Goal: Contribute content

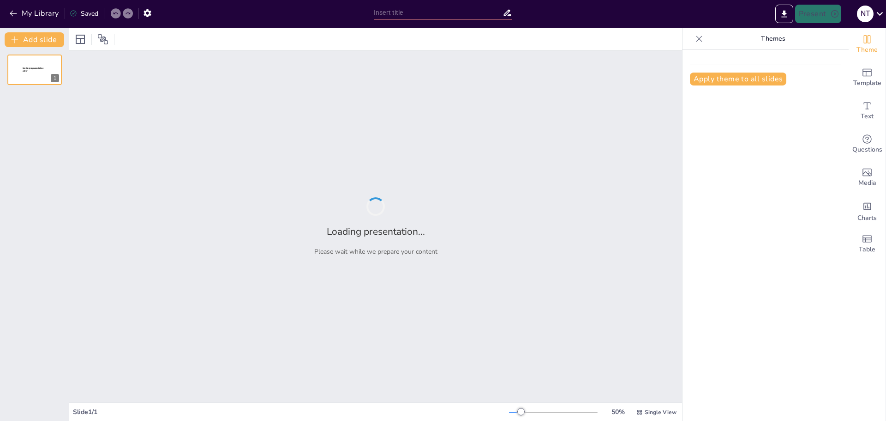
type input "Việt Nam: Nơi Giao Thoa Của Các Truyền Thống Độc Đáo"
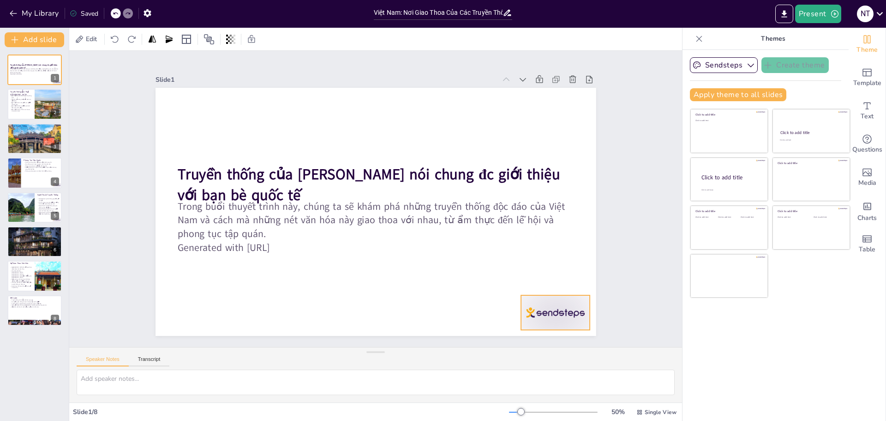
click at [229, 314] on div at bounding box center [199, 316] width 60 height 77
click at [16, 99] on p "Món ăn nổi tiếng như phở, bánh mì, gỏi cuốn." at bounding box center [21, 99] width 22 height 3
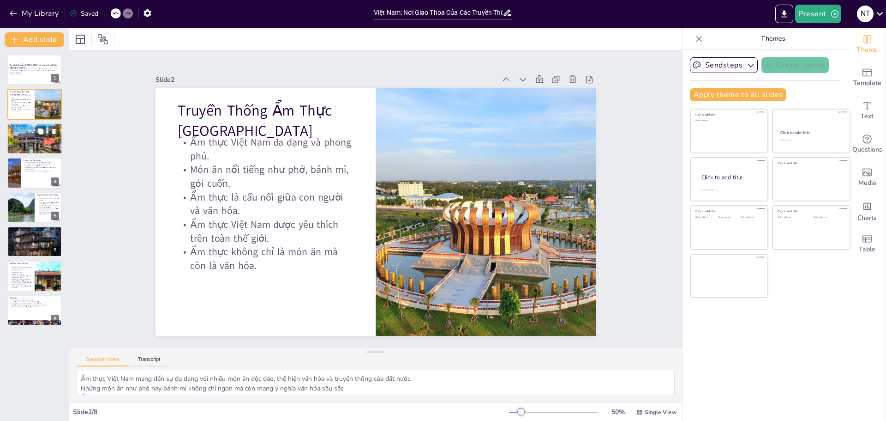
click at [23, 138] on div at bounding box center [34, 138] width 55 height 44
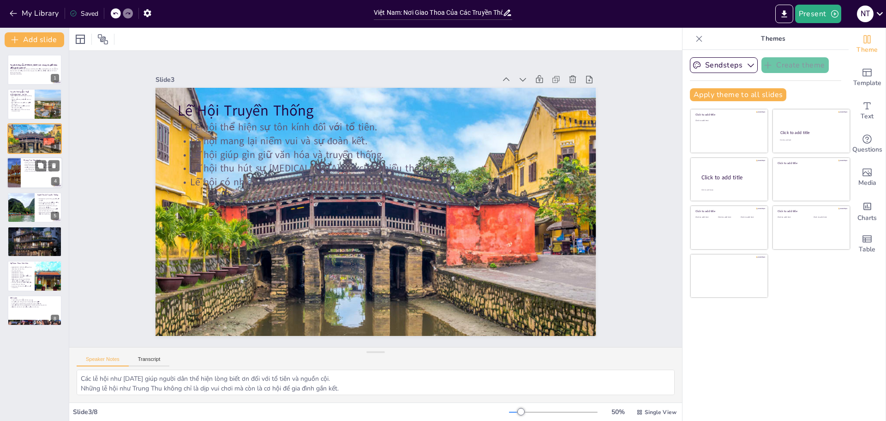
click at [30, 184] on div at bounding box center [34, 172] width 55 height 31
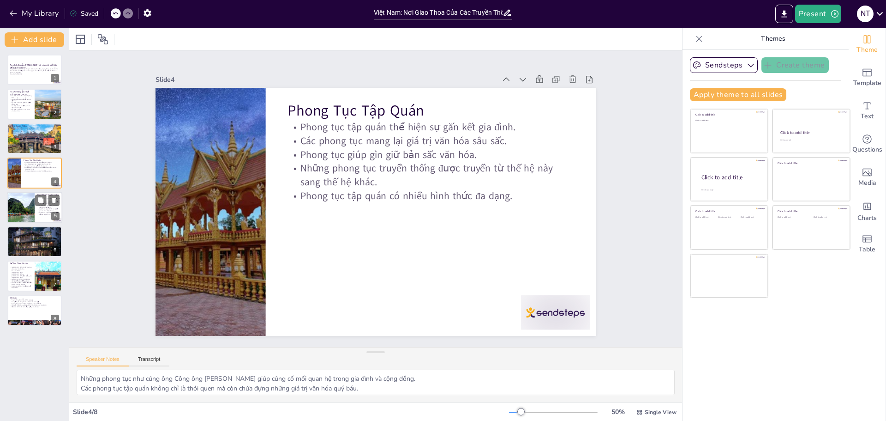
click at [14, 214] on div at bounding box center [20, 207] width 55 height 31
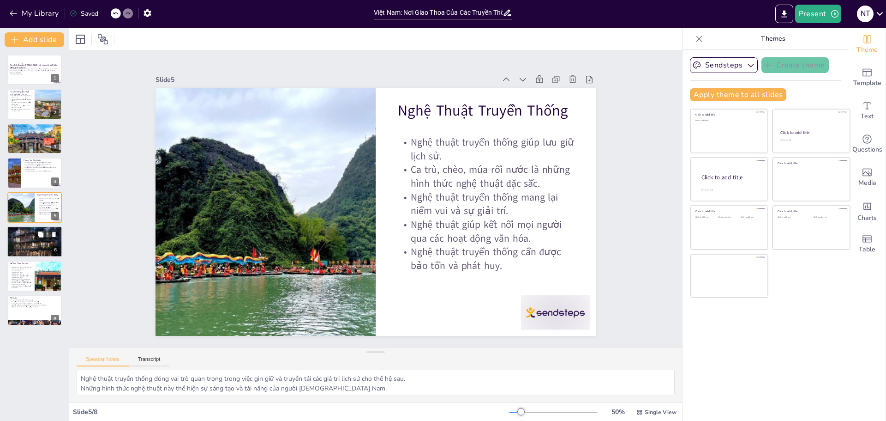
click at [10, 239] on div at bounding box center [34, 241] width 55 height 43
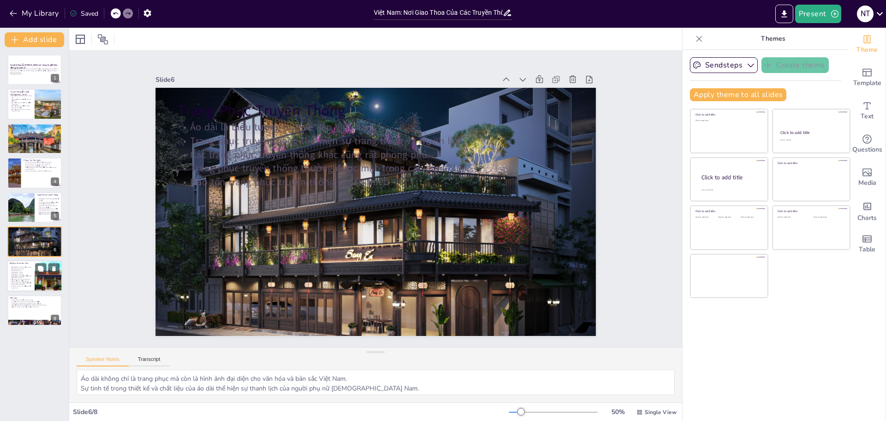
click at [22, 278] on p "Sự đa dạng văn hóa giúp Việt Nam nổi bật hơn trên trường quốc tế." at bounding box center [21, 279] width 22 height 3
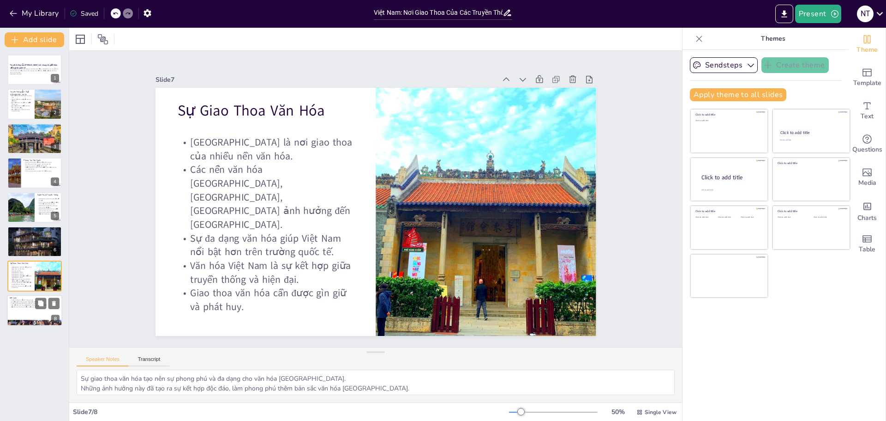
click at [12, 303] on p "Truyền thống giúp kết nối các thế hệ và tạo ra bản sắc." at bounding box center [35, 303] width 50 height 2
type textarea "Di sản văn hóa là tài sản quý báu mà chúng ta cần gìn giữ cho các thế hệ mai sa…"
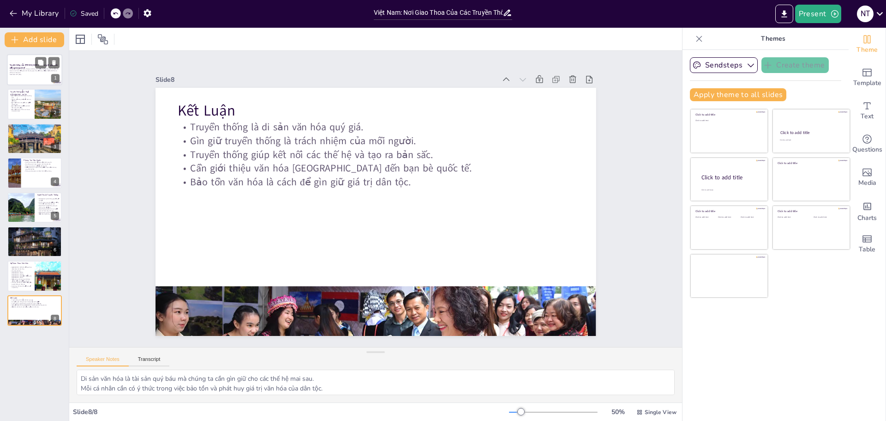
click at [18, 78] on div at bounding box center [34, 69] width 55 height 31
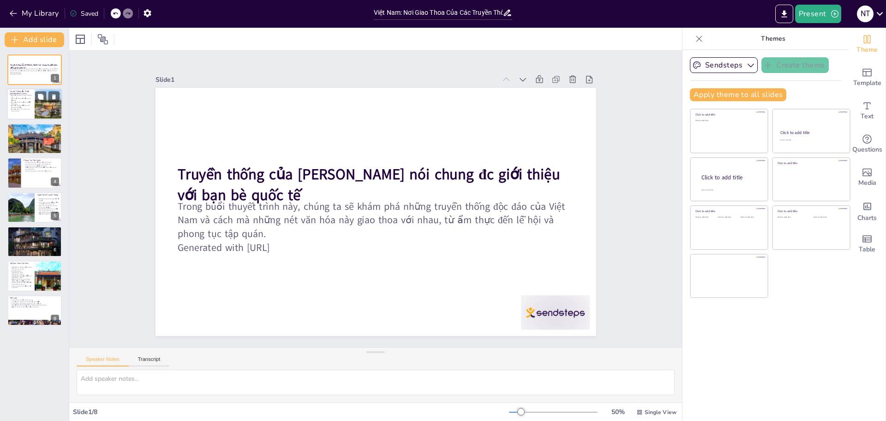
click at [23, 101] on p "Món ăn nổi tiếng như phở, bánh mì, gỏi cuốn." at bounding box center [21, 99] width 22 height 3
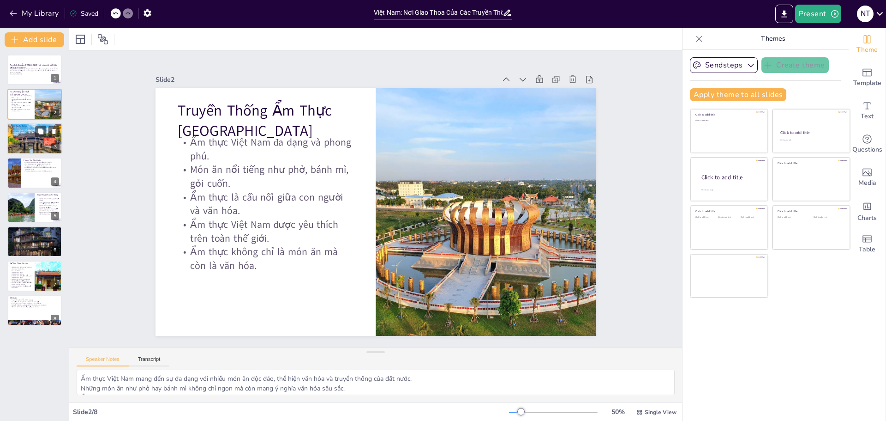
click at [12, 130] on p "Lễ hội mang lại niềm vui và sự đoàn kết." at bounding box center [35, 130] width 50 height 2
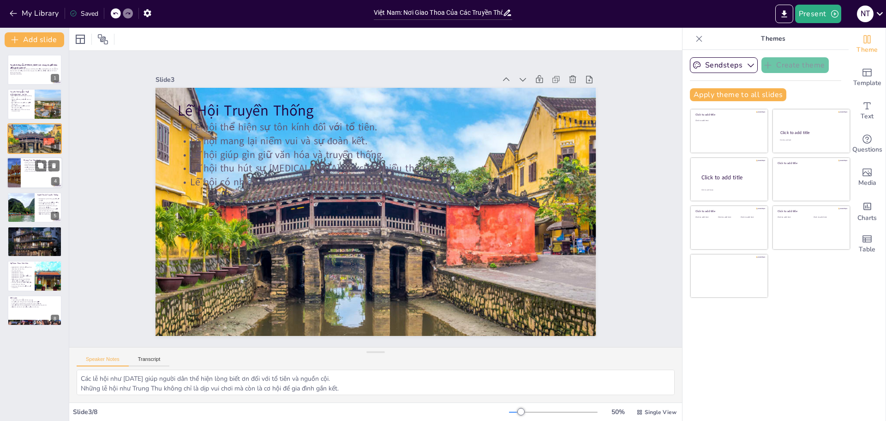
click at [25, 175] on div at bounding box center [34, 172] width 55 height 31
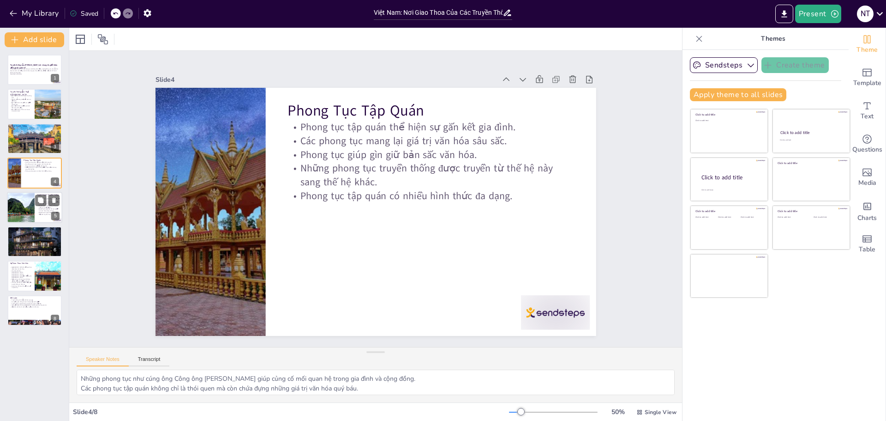
click at [16, 204] on div at bounding box center [20, 207] width 55 height 31
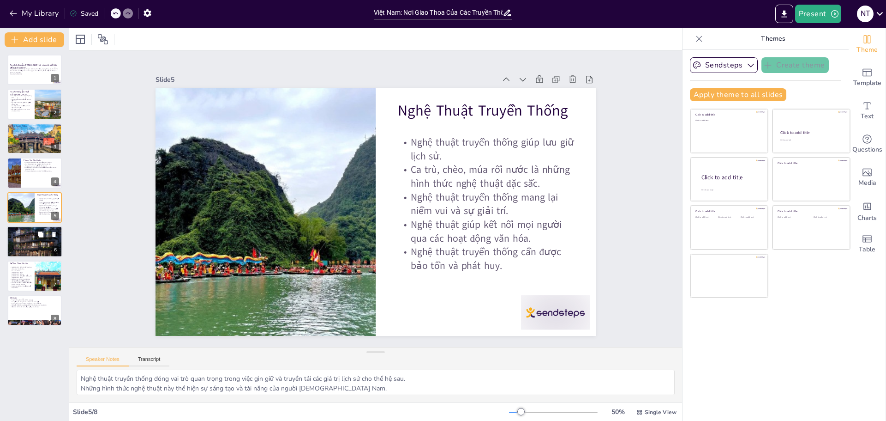
click at [16, 241] on div at bounding box center [34, 241] width 55 height 43
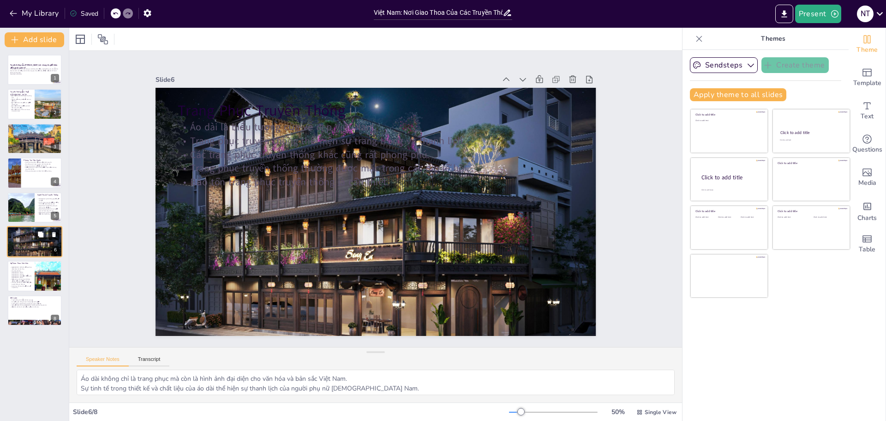
click at [53, 233] on icon at bounding box center [54, 234] width 4 height 5
type textarea "Sự giao thoa văn hóa tạo nên sự phong phú và đa dạng cho văn hóa Việt Nam. Nhữn…"
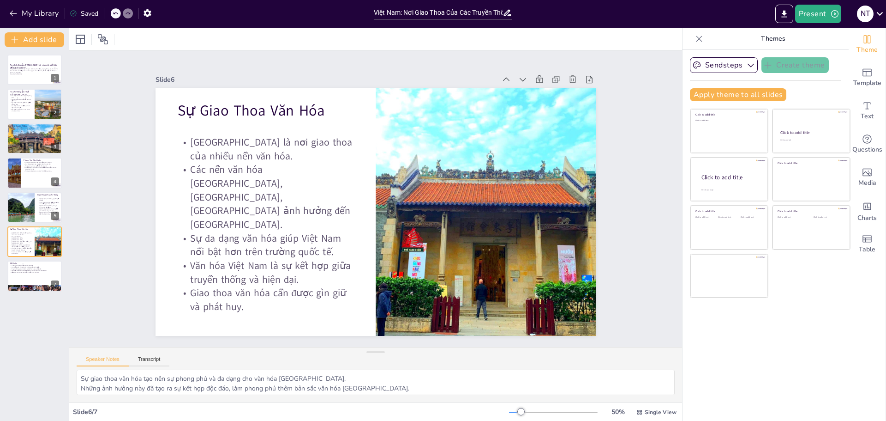
drag, startPoint x: 271, startPoint y: 395, endPoint x: 262, endPoint y: 371, distance: 25.7
drag, startPoint x: 262, startPoint y: 371, endPoint x: 91, endPoint y: 164, distance: 268.5
click at [35, 37] on button "Add slide" at bounding box center [35, 39] width 60 height 15
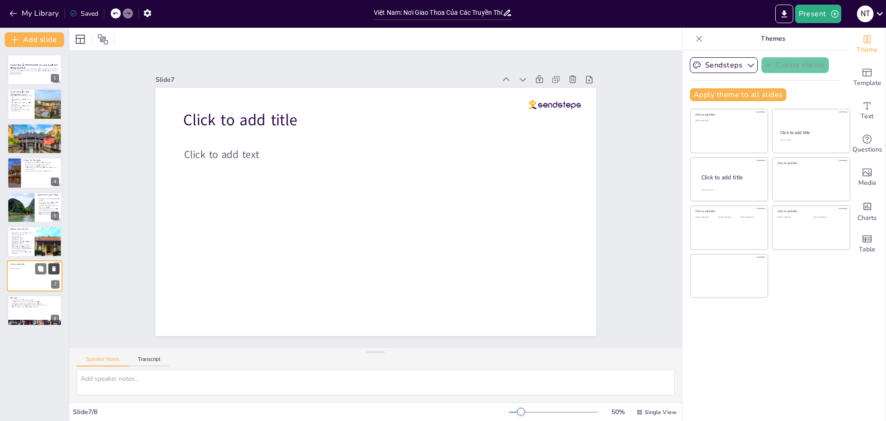
click at [53, 271] on icon at bounding box center [54, 268] width 4 height 5
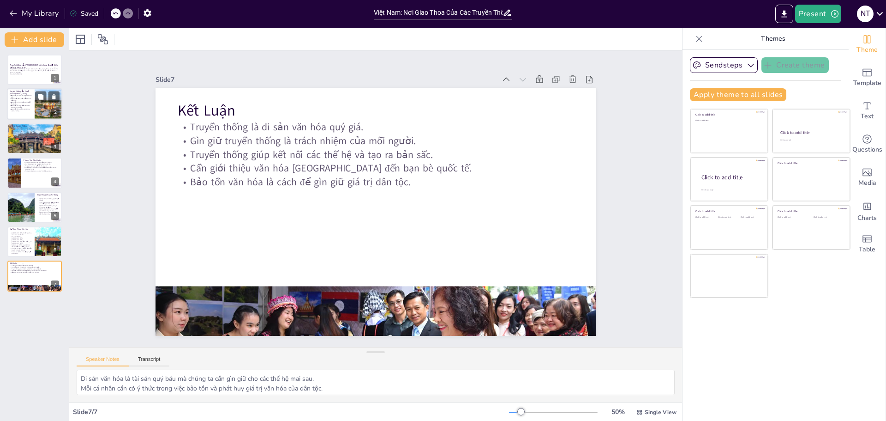
click at [18, 108] on p "Ẩm thực không chỉ là món ăn mà còn là văn hóa." at bounding box center [21, 109] width 22 height 3
type textarea "Ẩm thực Việt Nam mang đến sự đa dạng với nhiều món ăn độc đáo, thể hiện văn hóa…"
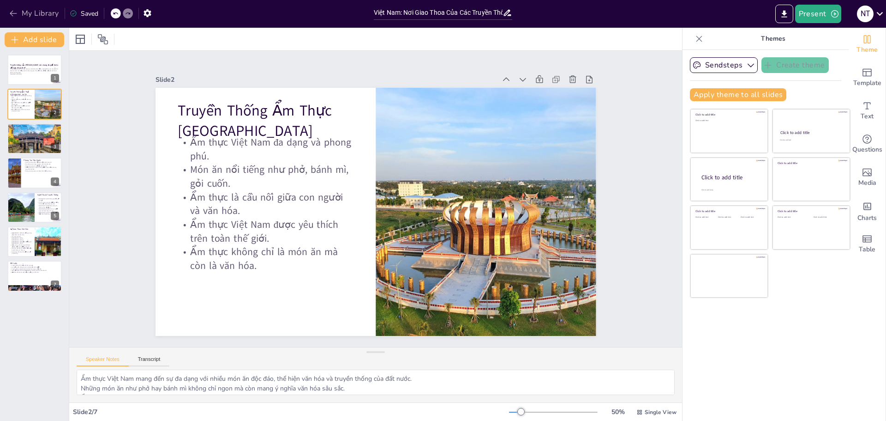
click at [14, 17] on icon "button" at bounding box center [13, 13] width 9 height 9
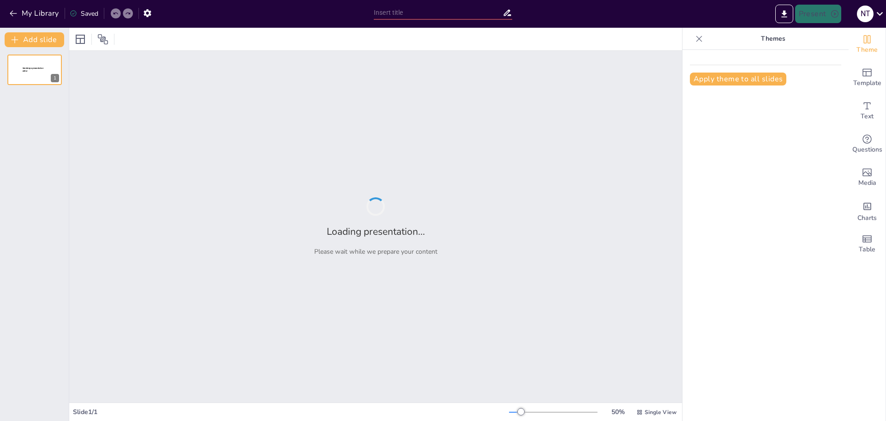
type input "Áo dài [GEOGRAPHIC_DATA]: Hành trình quảng bá văn hóa ra toàn cầu"
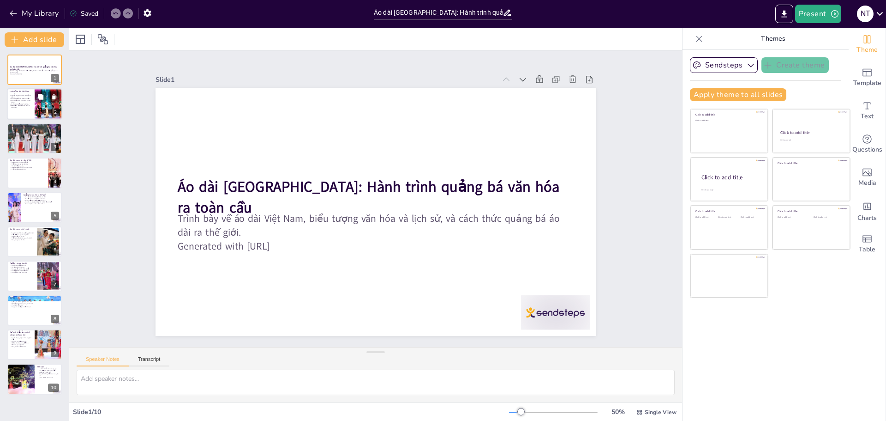
click at [29, 109] on div at bounding box center [34, 104] width 55 height 31
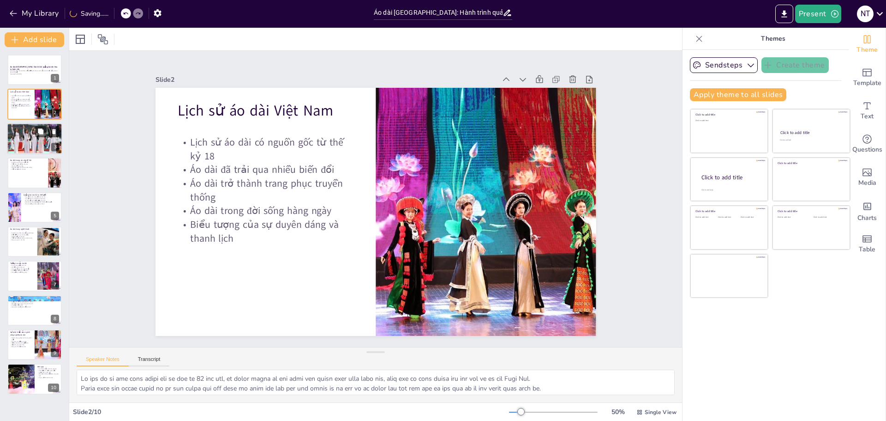
click at [16, 139] on div at bounding box center [34, 138] width 55 height 37
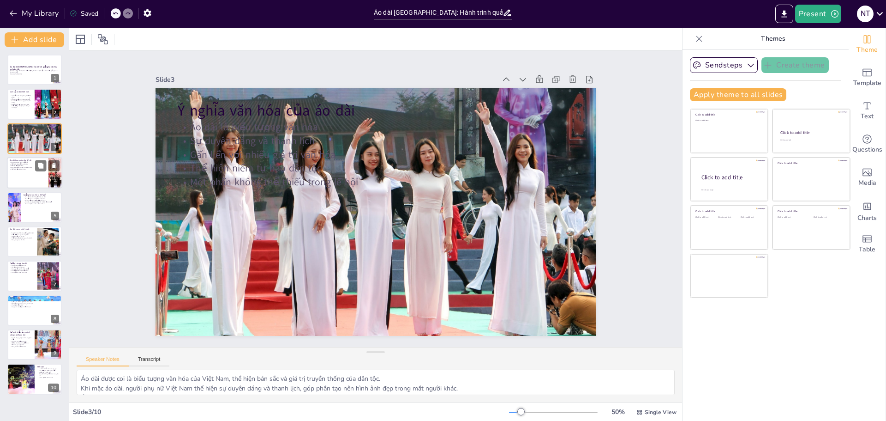
click at [31, 165] on p "Kết nối với cộng đồng" at bounding box center [28, 166] width 36 height 2
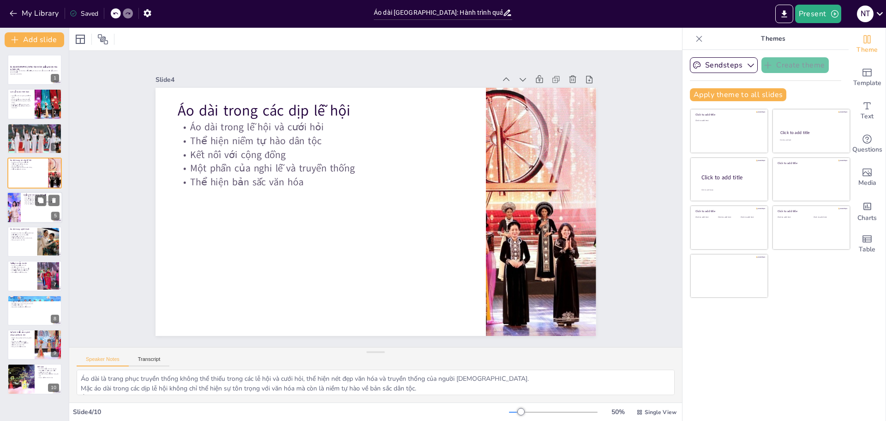
click at [25, 195] on p "Quảng bá áo dài ra thế giới" at bounding box center [42, 194] width 36 height 3
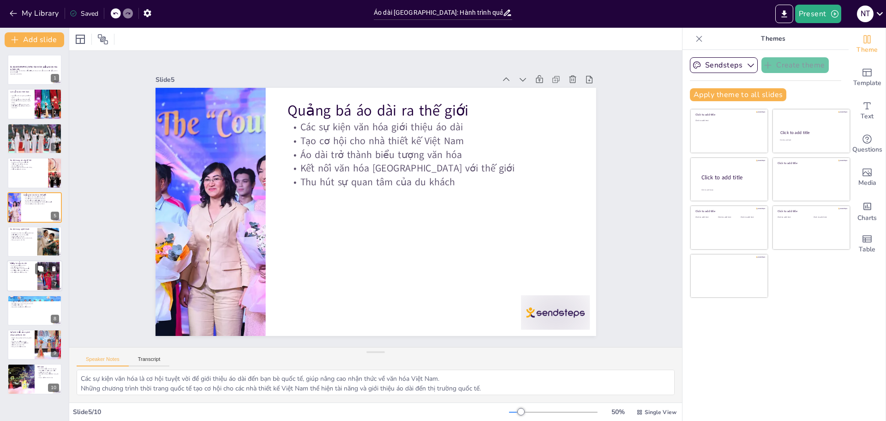
click at [19, 276] on div at bounding box center [34, 275] width 55 height 31
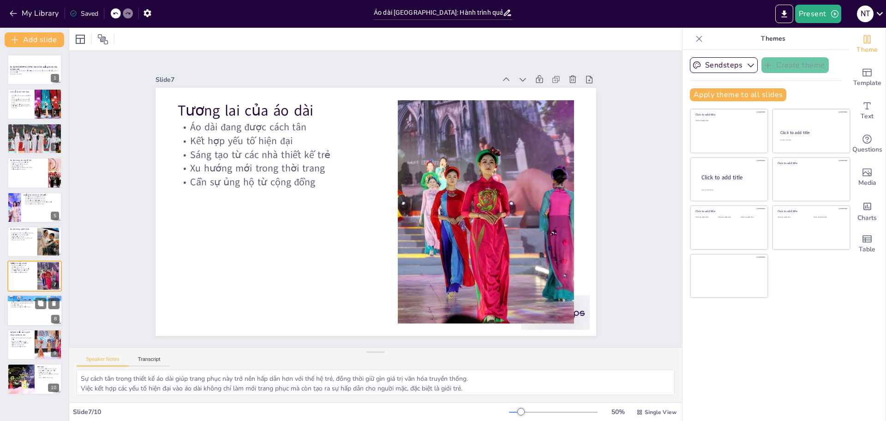
click at [24, 304] on p "Chụp ảnh với áo dài" at bounding box center [35, 305] width 50 height 2
type textarea "Áo dài là một phần không thể thiếu trong trải nghiệm văn hóa của du khách khi đ…"
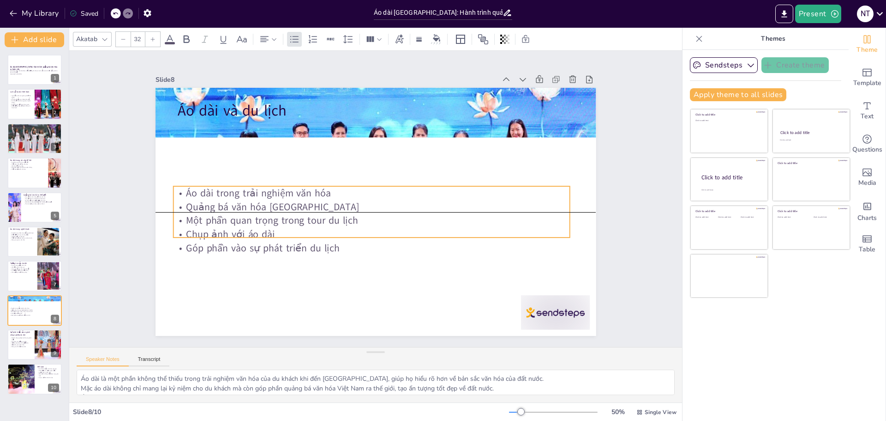
drag, startPoint x: 246, startPoint y: 177, endPoint x: 235, endPoint y: 215, distance: 39.6
click at [397, 248] on p "Góp phần vào sự phát triển du lịch" at bounding box center [424, 208] width 55 height 396
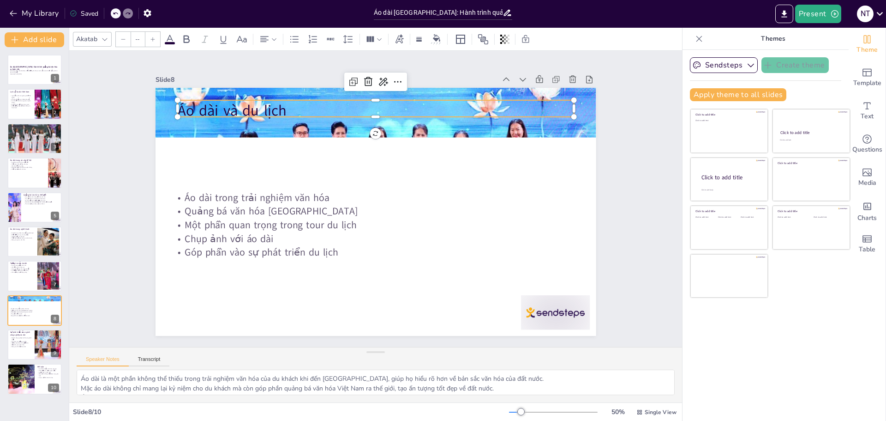
type input "48"
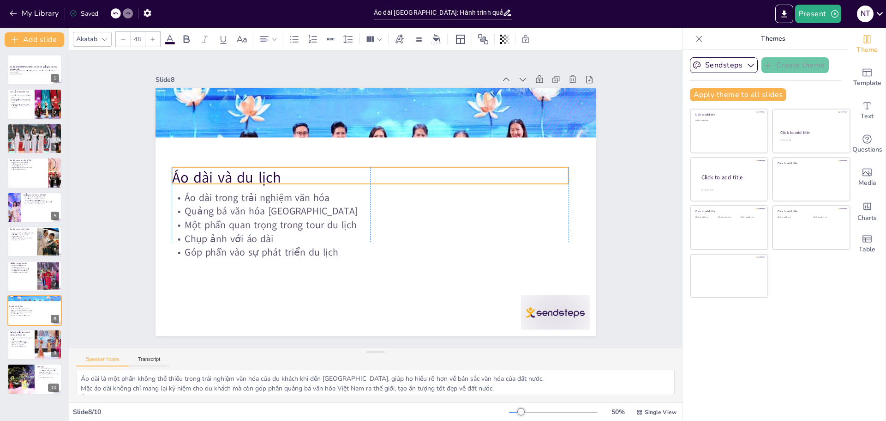
drag, startPoint x: 238, startPoint y: 102, endPoint x: 230, endPoint y: 169, distance: 67.4
click at [387, 169] on p "Áo dài và du lịch" at bounding box center [397, 193] width 21 height 397
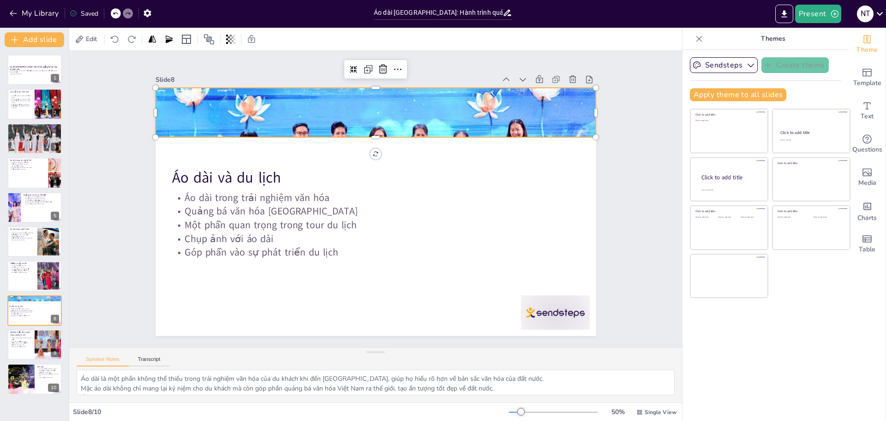
click at [241, 111] on div at bounding box center [394, 282] width 498 height 405
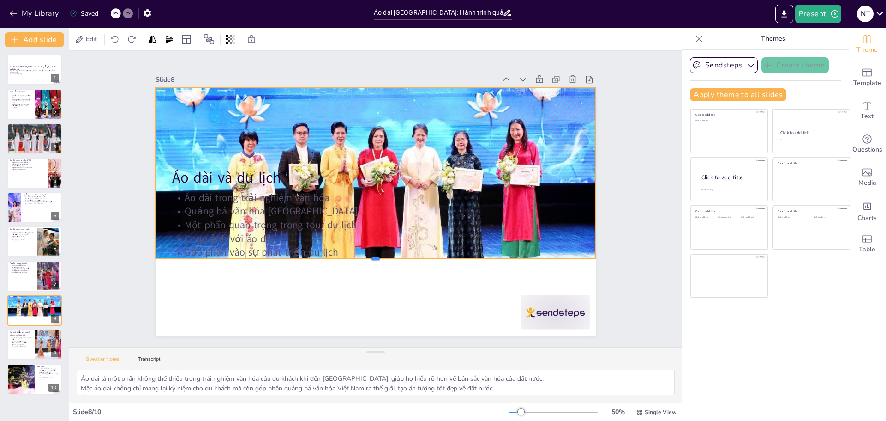
drag, startPoint x: 373, startPoint y: 134, endPoint x: 436, endPoint y: 256, distance: 137.1
click at [411, 256] on div at bounding box center [318, 173] width 186 height 406
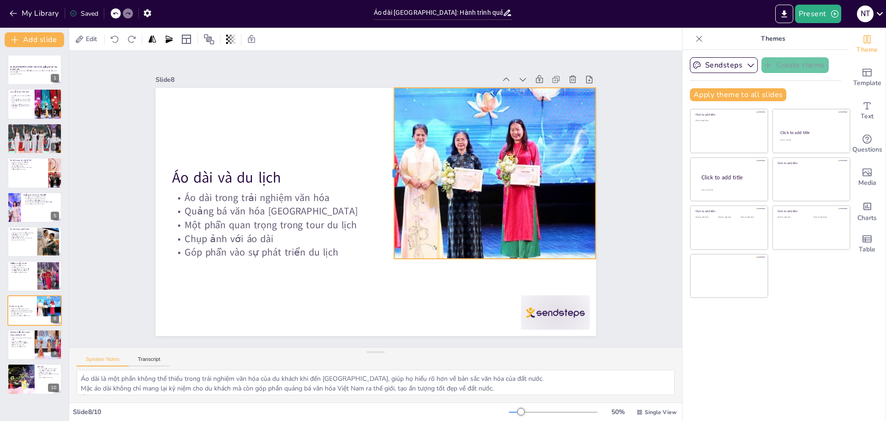
drag, startPoint x: 145, startPoint y: 170, endPoint x: 384, endPoint y: 162, distance: 238.8
click at [384, 162] on div at bounding box center [382, 170] width 60 height 165
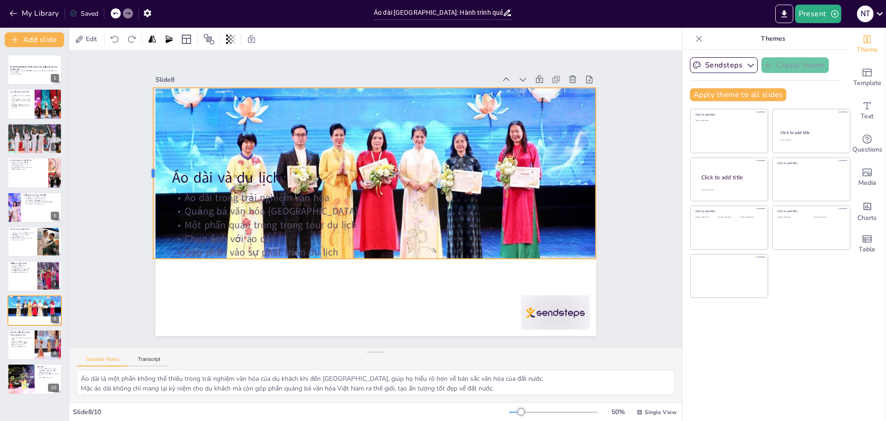
drag, startPoint x: 384, startPoint y: 169, endPoint x: 142, endPoint y: 173, distance: 242.4
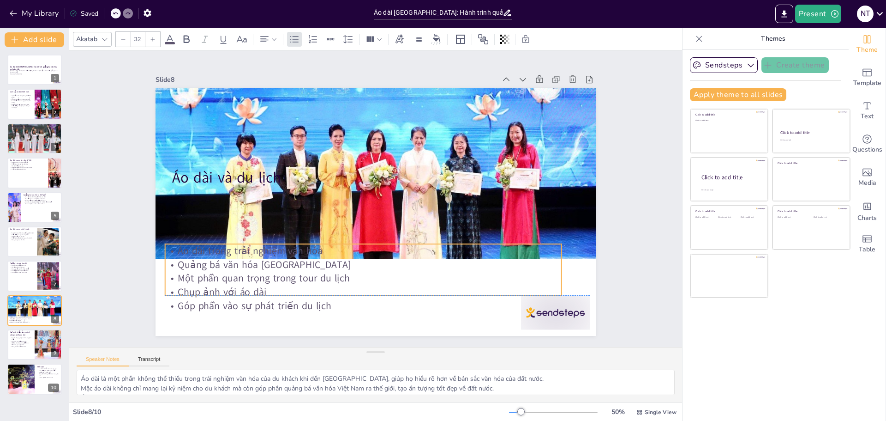
drag, startPoint x: 369, startPoint y: 252, endPoint x: 363, endPoint y: 302, distance: 50.2
click at [435, 307] on p "Góp phần vào sự phát triển du lịch" at bounding box center [483, 188] width 96 height 391
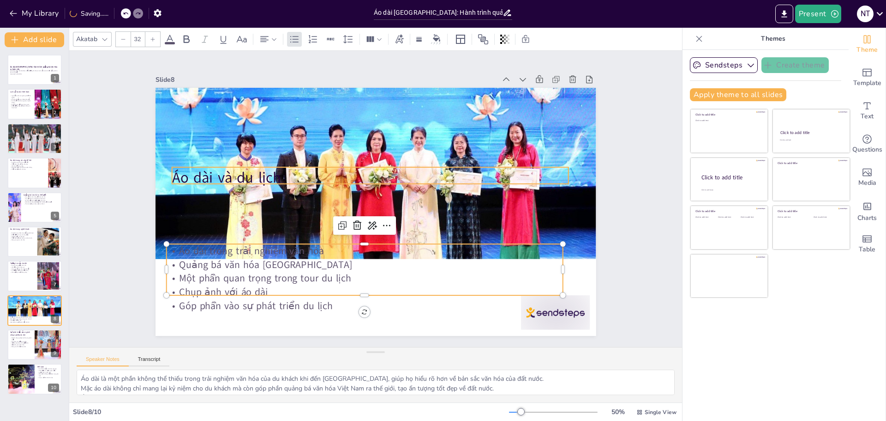
type input "48"
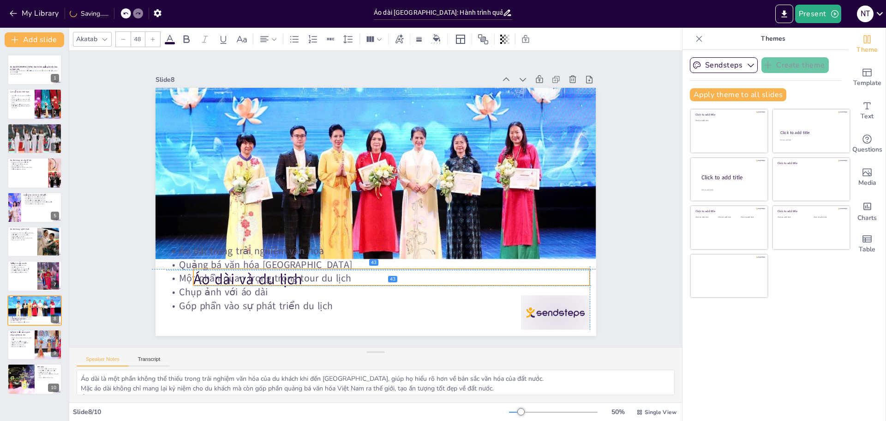
drag, startPoint x: 215, startPoint y: 175, endPoint x: 285, endPoint y: 220, distance: 83.2
click at [239, 275] on div "Áo dài và du lịch Áo dài trong trải nghiệm văn hóa Quảng bá văn hóa [GEOGRAPHIC…" at bounding box center [279, 255] width 221 height 382
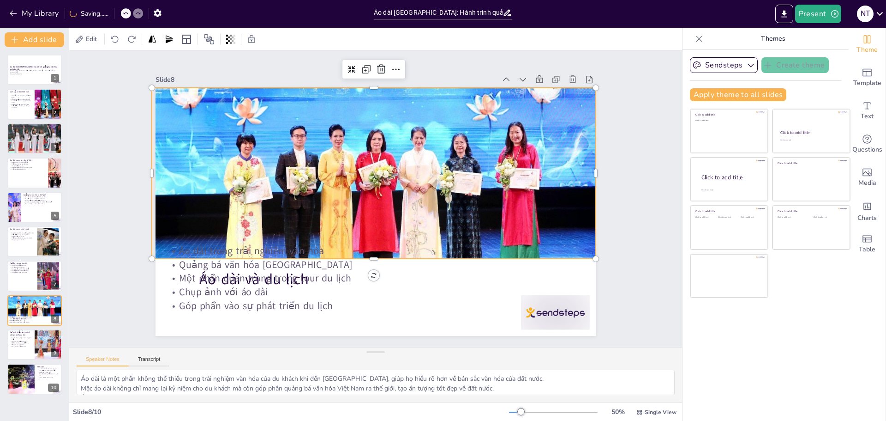
click at [343, 180] on div at bounding box center [321, 262] width 548 height 539
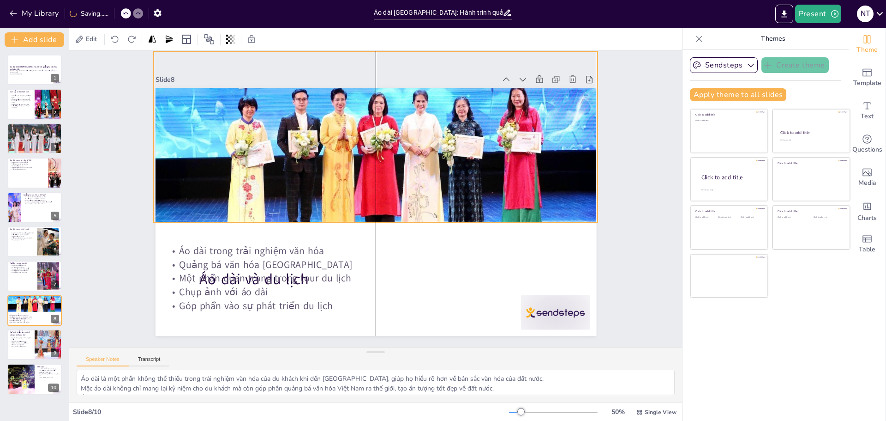
drag, startPoint x: 367, startPoint y: 253, endPoint x: 365, endPoint y: 217, distance: 36.5
click at [265, 217] on div "Áo dài và du lịch Áo dài trong trải nghiệm văn hóa Quảng bá văn hóa [GEOGRAPHIC…" at bounding box center [265, 198] width 0 height 441
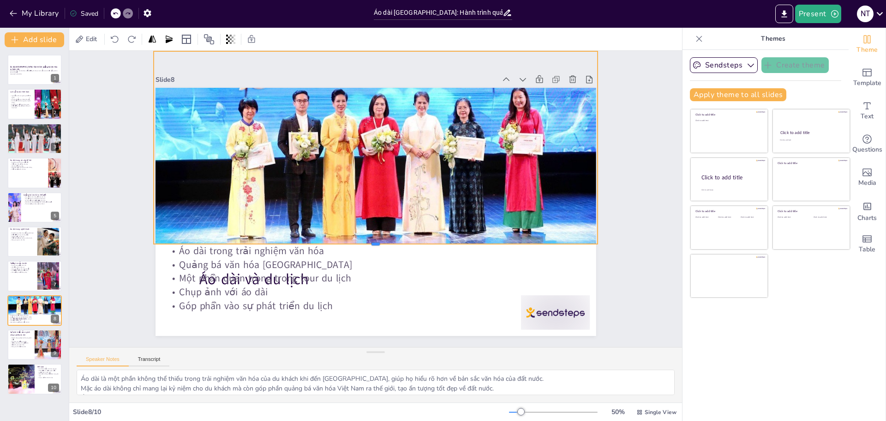
drag, startPoint x: 367, startPoint y: 222, endPoint x: 317, endPoint y: 245, distance: 54.9
click at [317, 245] on div at bounding box center [415, 227] width 267 height 364
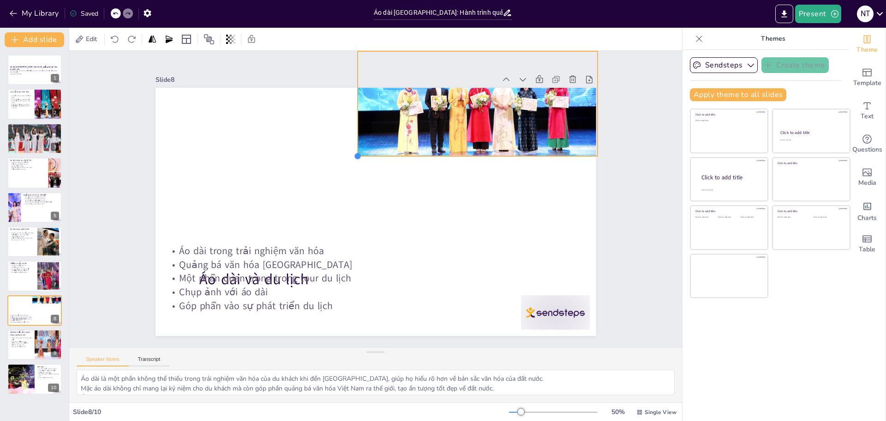
drag, startPoint x: 146, startPoint y: 243, endPoint x: 350, endPoint y: 150, distance: 224.0
click at [358, 150] on div at bounding box center [362, 154] width 8 height 8
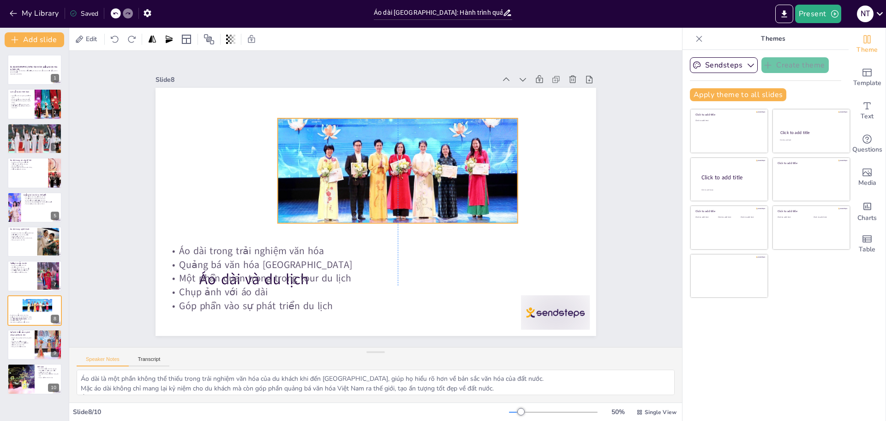
drag, startPoint x: 383, startPoint y: 141, endPoint x: 308, endPoint y: 201, distance: 95.9
click at [308, 201] on div at bounding box center [436, 166] width 299 height 295
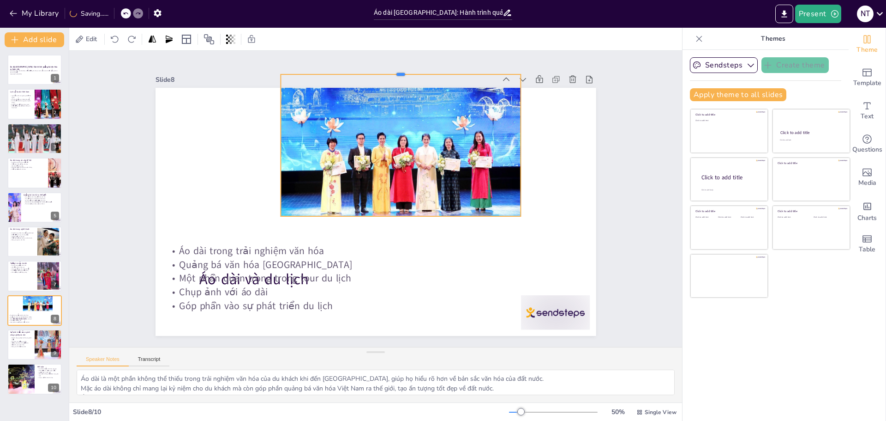
drag, startPoint x: 392, startPoint y: 108, endPoint x: 393, endPoint y: 71, distance: 37.0
click at [393, 259] on div at bounding box center [418, 322] width 211 height 127
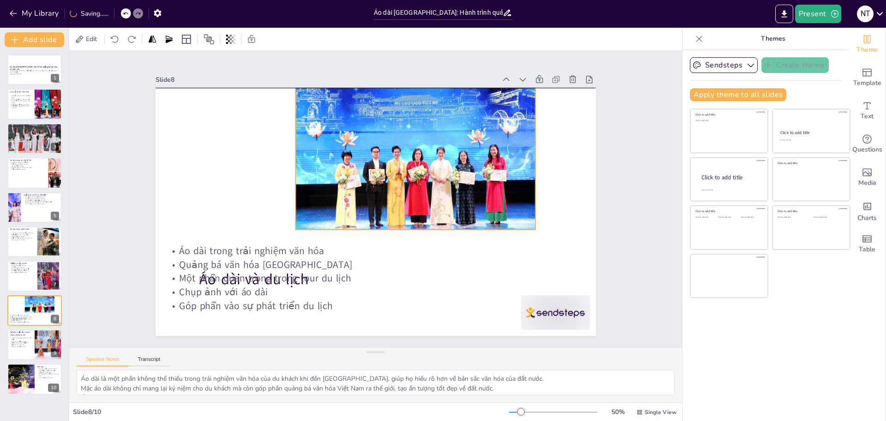
drag, startPoint x: 375, startPoint y: 161, endPoint x: 390, endPoint y: 169, distance: 16.9
click at [390, 169] on div at bounding box center [363, 268] width 294 height 261
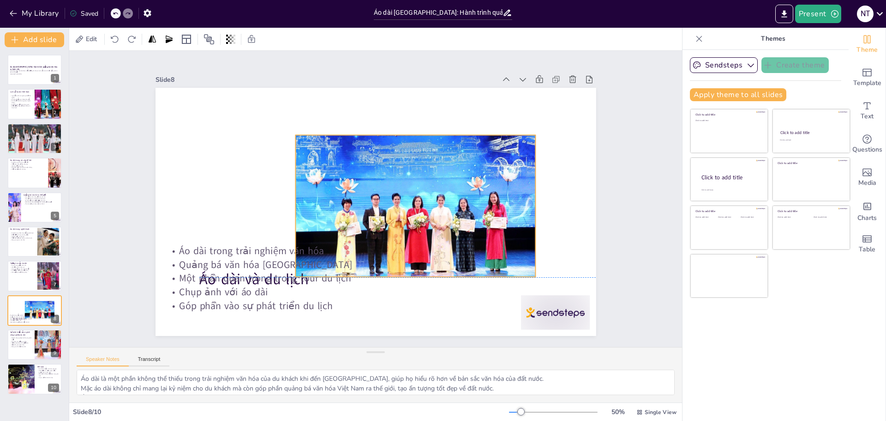
drag, startPoint x: 393, startPoint y: 133, endPoint x: 393, endPoint y: 181, distance: 48.0
click at [393, 181] on div at bounding box center [386, 158] width 275 height 299
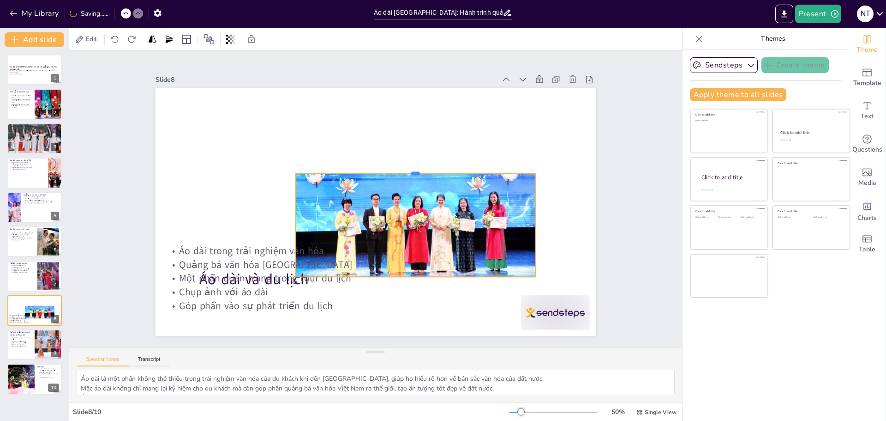
drag, startPoint x: 407, startPoint y: 131, endPoint x: 398, endPoint y: 169, distance: 39.4
click at [398, 207] on div at bounding box center [342, 235] width 237 height 57
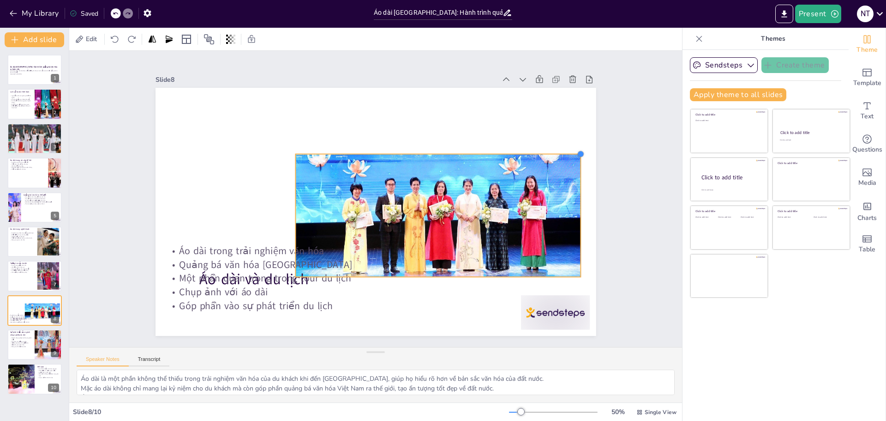
drag, startPoint x: 527, startPoint y: 170, endPoint x: 540, endPoint y: 150, distance: 23.0
click at [540, 150] on div "Áo dài và du lịch Áo dài trong trải nghiệm văn hóa Quảng bá văn hóa [GEOGRAPHIC…" at bounding box center [388, 201] width 334 height 482
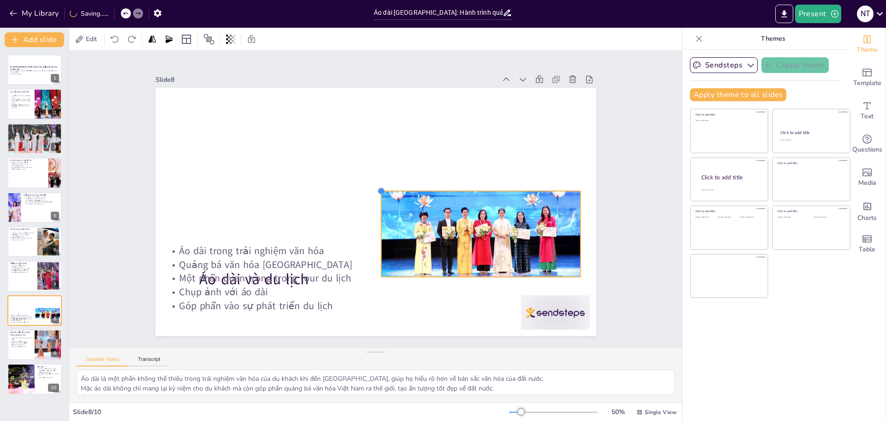
drag, startPoint x: 287, startPoint y: 149, endPoint x: 407, endPoint y: 195, distance: 128.6
click at [378, 203] on div at bounding box center [375, 208] width 10 height 10
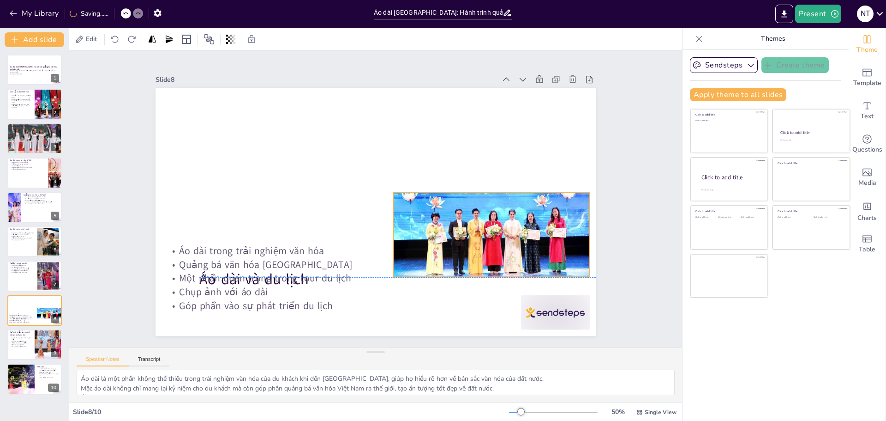
drag, startPoint x: 496, startPoint y: 203, endPoint x: 359, endPoint y: 214, distance: 137.6
click at [499, 214] on div at bounding box center [491, 180] width 224 height 184
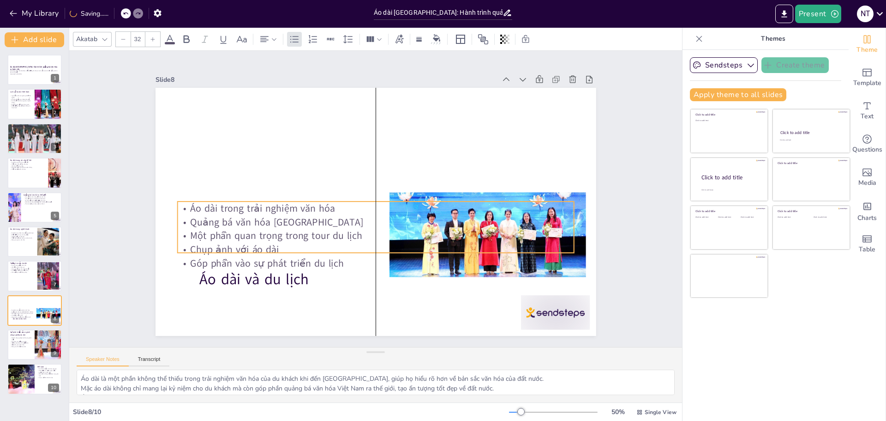
drag, startPoint x: 278, startPoint y: 271, endPoint x: 289, endPoint y: 226, distance: 46.2
click at [289, 226] on p "Một phần quan trọng trong tour du lịch" at bounding box center [351, 227] width 304 height 276
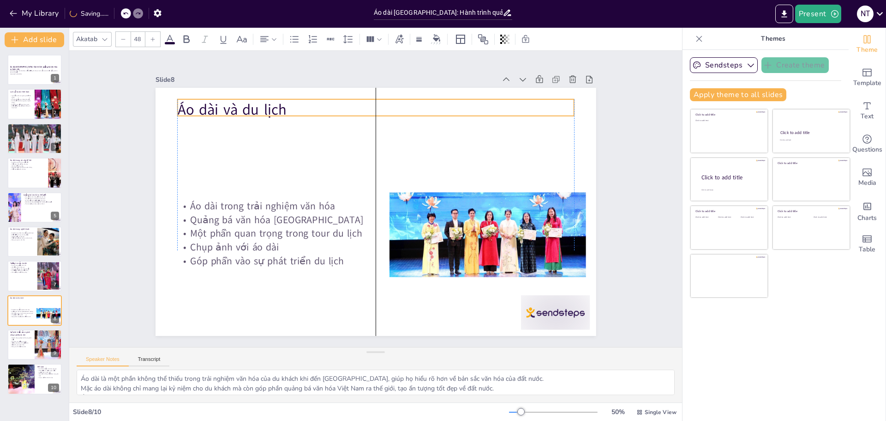
drag, startPoint x: 272, startPoint y: 277, endPoint x: 253, endPoint y: 108, distance: 170.6
click at [253, 108] on p "Áo dài và du lịch" at bounding box center [304, 251] width 250 height 333
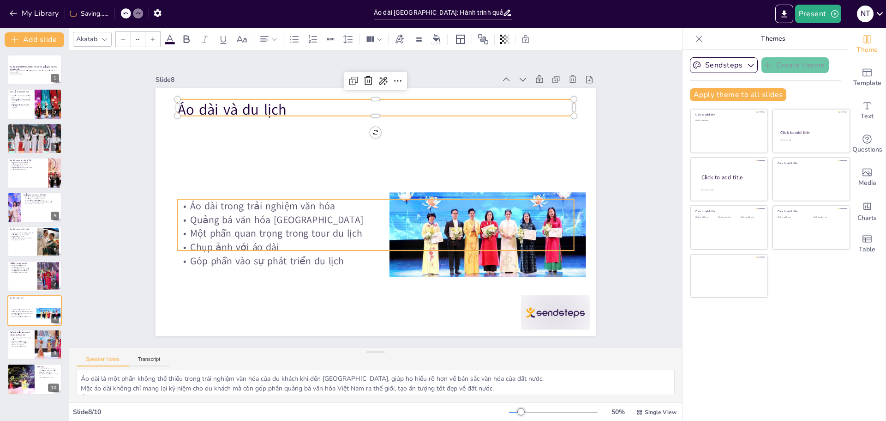
type input "32"
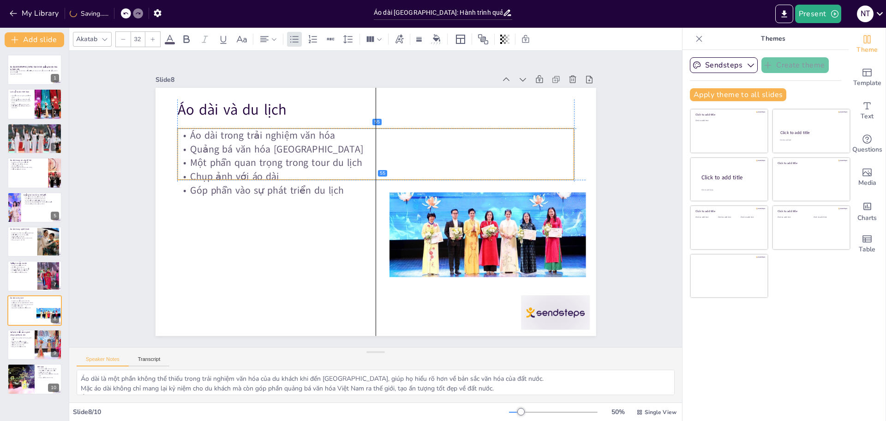
drag, startPoint x: 246, startPoint y: 223, endPoint x: 248, endPoint y: 154, distance: 68.8
click at [248, 207] on p "Một phần quan trọng trong tour du lịch" at bounding box center [372, 234] width 396 height 55
click at [32, 173] on div at bounding box center [34, 172] width 55 height 31
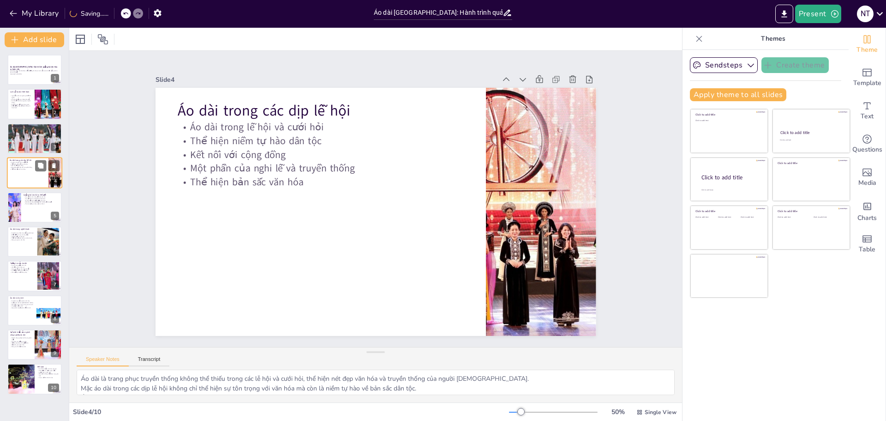
click at [30, 184] on div at bounding box center [34, 172] width 55 height 31
drag, startPoint x: 32, startPoint y: 241, endPoint x: 32, endPoint y: 250, distance: 8.3
click at [32, 250] on div at bounding box center [34, 241] width 55 height 31
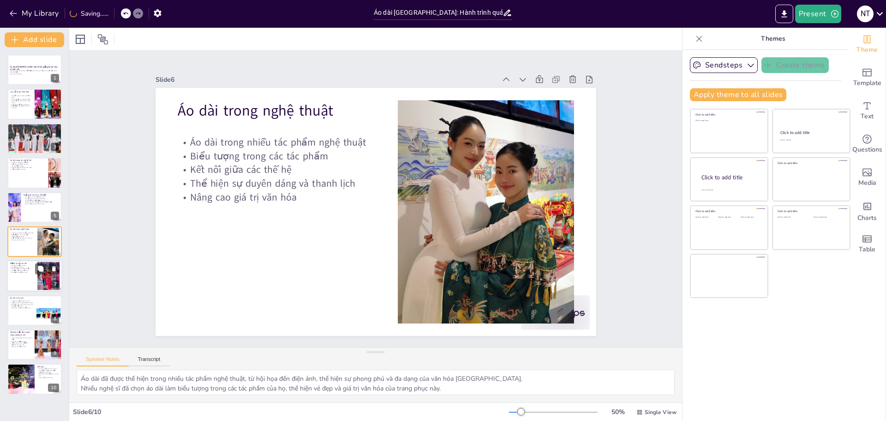
click at [33, 278] on div at bounding box center [34, 275] width 55 height 31
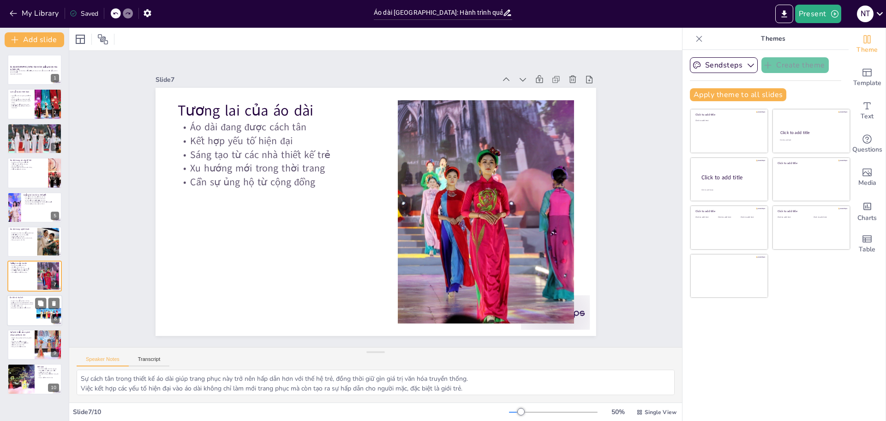
click at [25, 307] on p "Góp phần vào sự phát triển du lịch" at bounding box center [35, 308] width 50 height 2
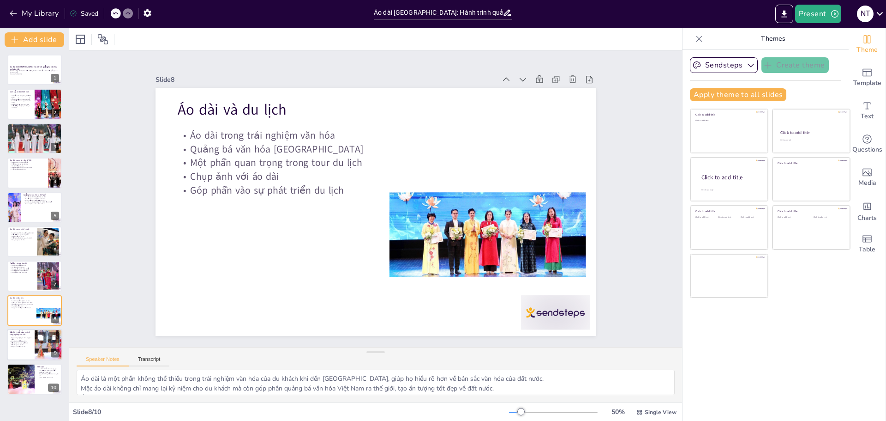
click at [32, 346] on div at bounding box center [34, 344] width 55 height 31
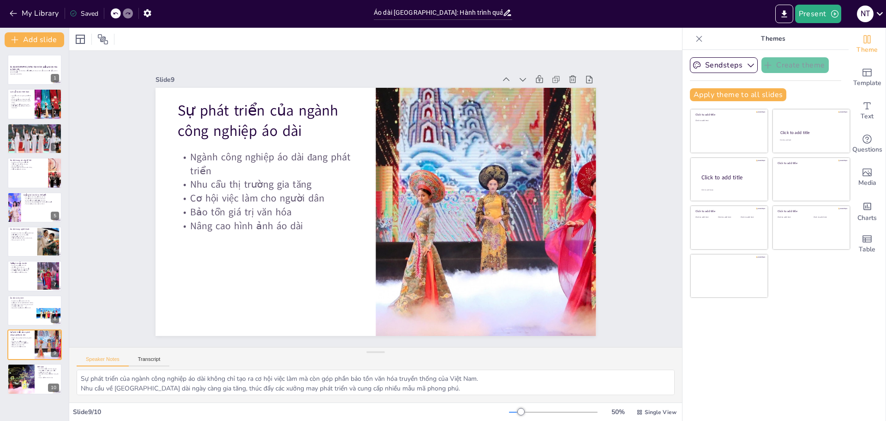
click at [22, 395] on div "Áo dài [GEOGRAPHIC_DATA]: Hành trình quảng bá văn hóa ra toàn cầu Trình bày về …" at bounding box center [34, 233] width 69 height 373
click at [23, 387] on div at bounding box center [20, 378] width 57 height 31
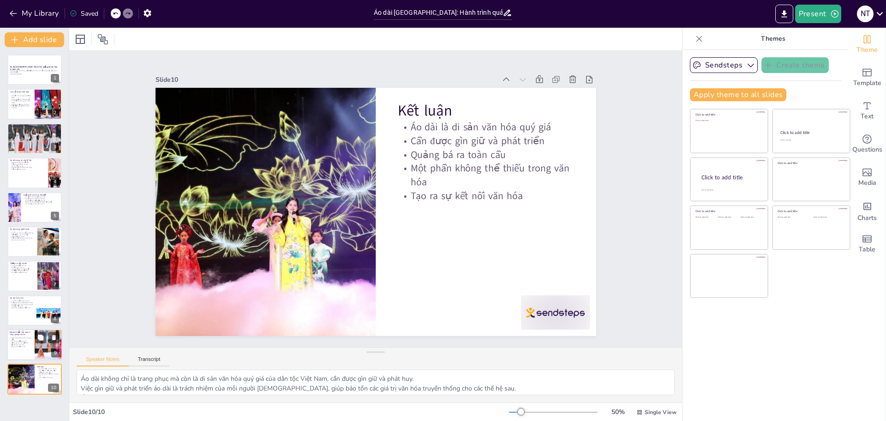
click at [10, 341] on p "Nhu cầu thị trường gia tăng" at bounding box center [21, 341] width 22 height 2
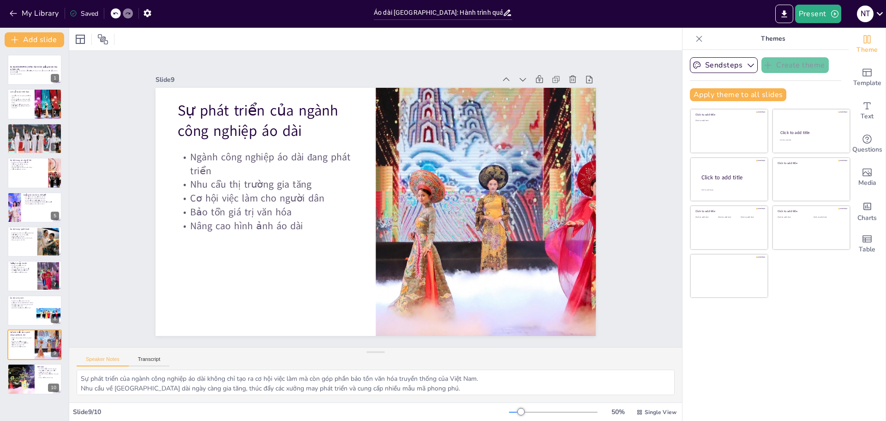
click at [6, 316] on div "Áo dài [GEOGRAPHIC_DATA]: Hành trình quảng bá văn hóa ra toàn cầu Trình bày về …" at bounding box center [34, 224] width 69 height 340
click at [35, 312] on div at bounding box center [34, 310] width 55 height 31
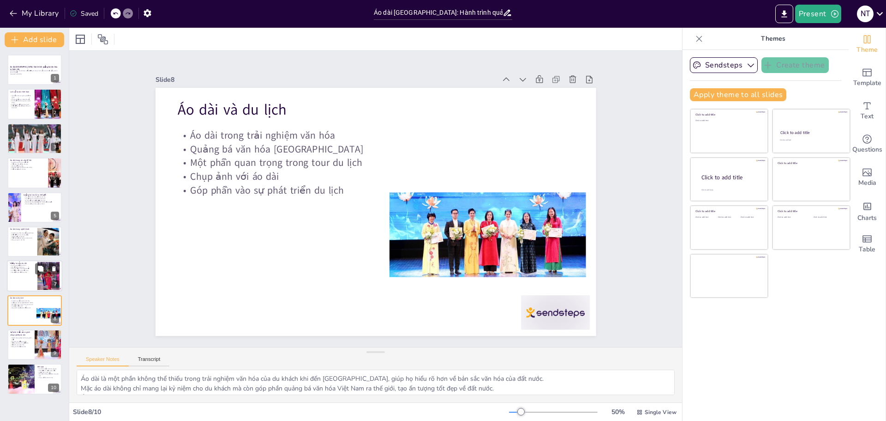
click at [20, 273] on div at bounding box center [34, 275] width 55 height 31
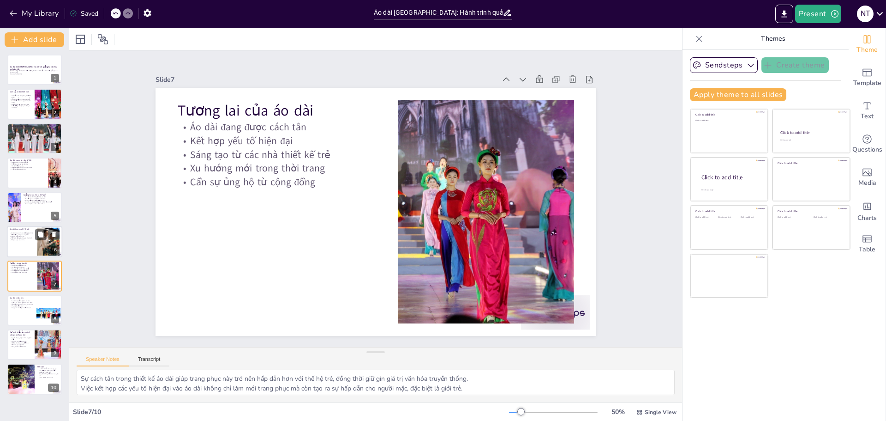
click at [26, 238] on p "Thể hiện sự duyên dáng và thanh lịch" at bounding box center [22, 238] width 25 height 2
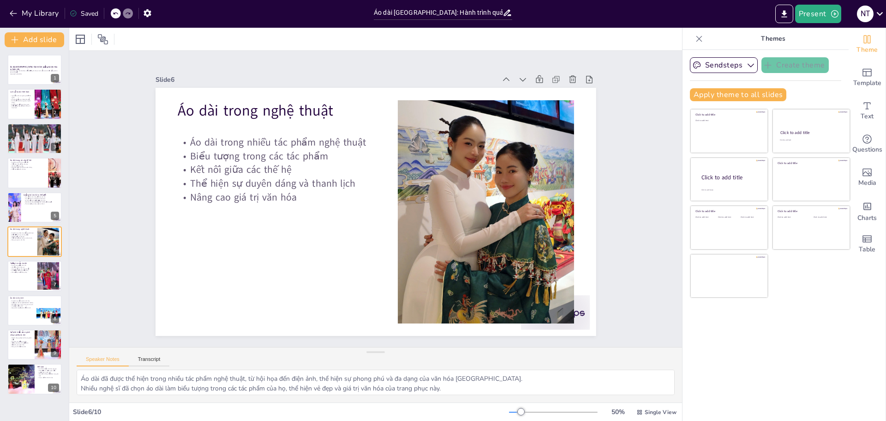
click at [42, 191] on div "Áo dài [GEOGRAPHIC_DATA]: Hành trình quảng bá văn hóa ra toàn cầu Trình bày về …" at bounding box center [34, 224] width 69 height 340
click at [16, 177] on div at bounding box center [34, 172] width 55 height 31
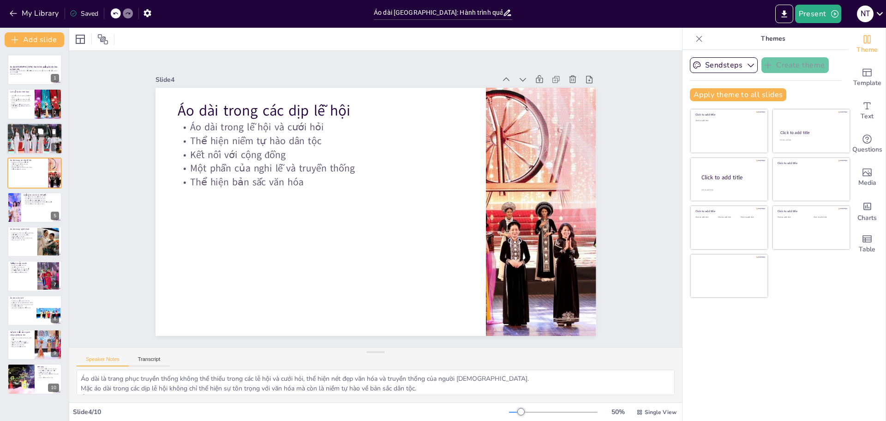
click at [21, 137] on div at bounding box center [34, 138] width 55 height 37
type textarea "Áo dài được coi là biểu tượng văn hóa của Việt Nam, thể hiện bản sắc và giá trị…"
